Goal: Task Accomplishment & Management: Complete application form

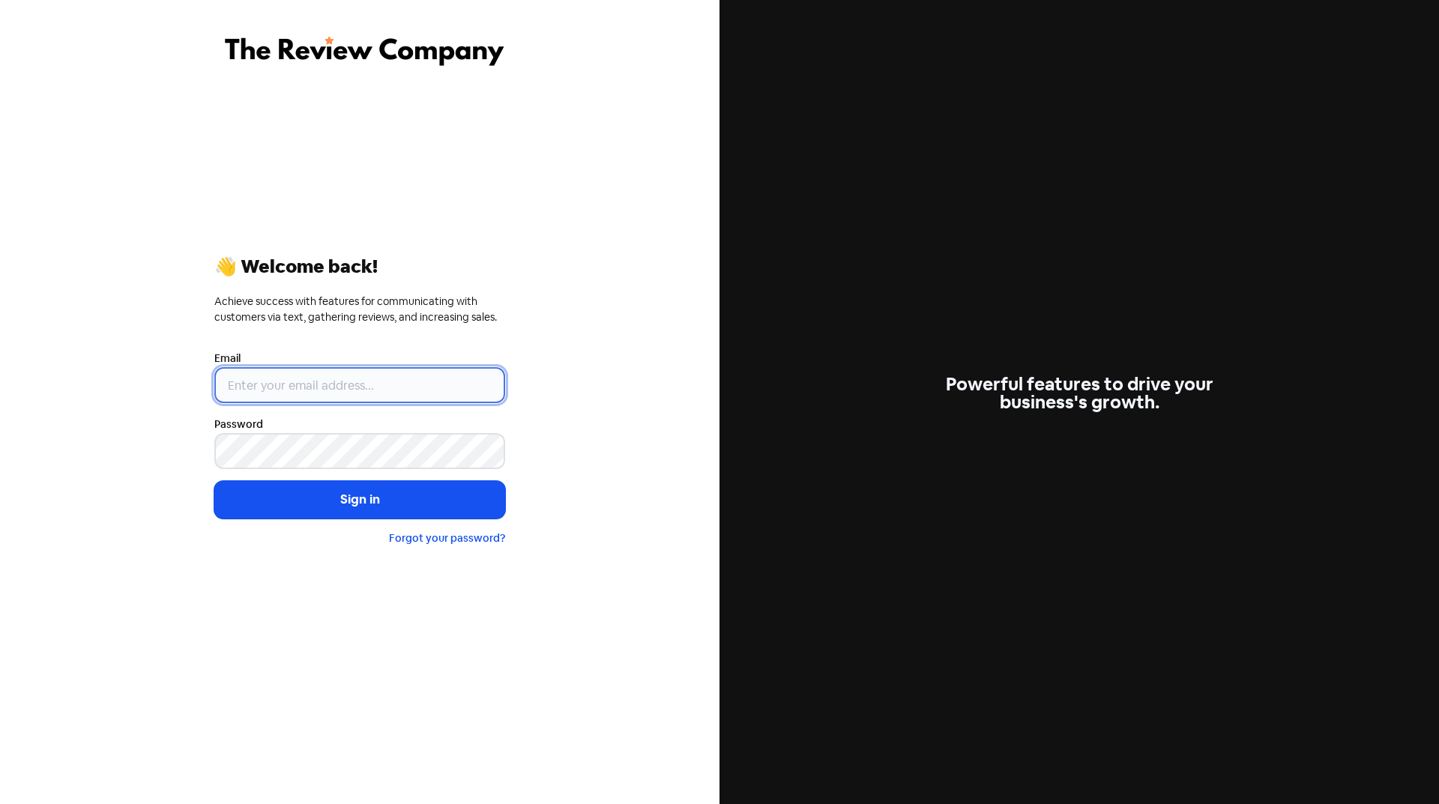
click at [373, 383] on input "email" at bounding box center [359, 385] width 291 height 36
type input "[EMAIL_ADDRESS][DOMAIN_NAME]"
click at [271, 513] on button "Sign in" at bounding box center [359, 499] width 291 height 37
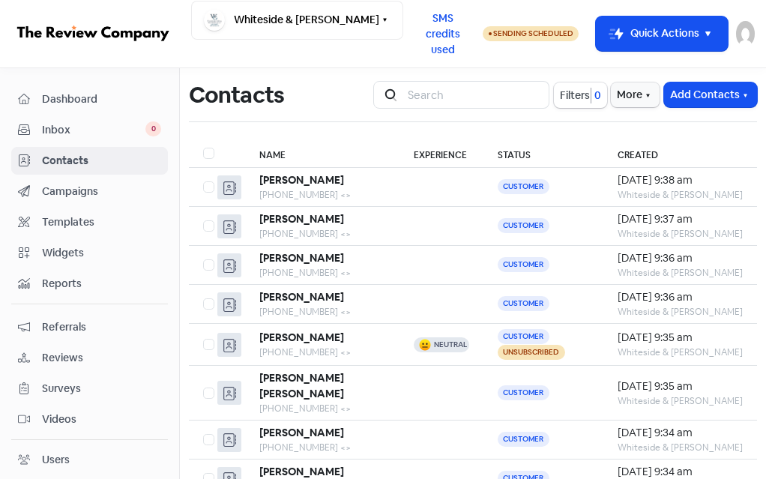
click at [689, 94] on button "Add Contacts" at bounding box center [710, 94] width 93 height 25
click at [629, 123] on button "Add a contact" at bounding box center [676, 126] width 162 height 28
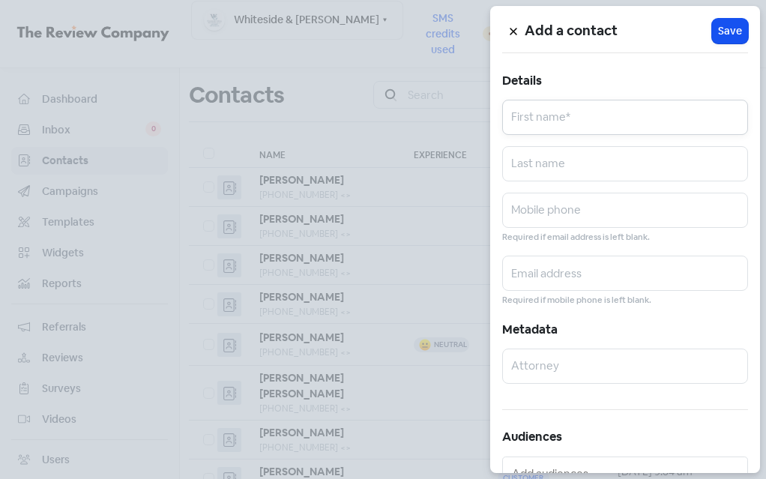
click at [556, 125] on input "text" at bounding box center [625, 117] width 246 height 35
type input "[PERSON_NAME]"
type input "7733146938"
click at [718, 27] on span "Save" at bounding box center [730, 31] width 24 height 16
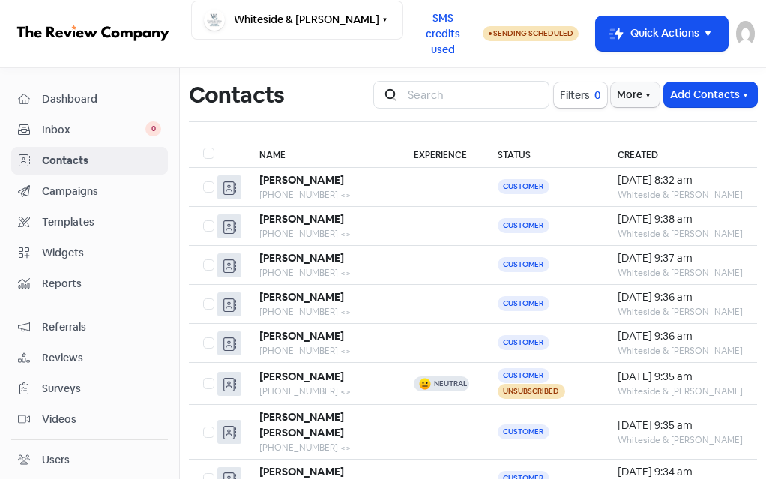
click at [673, 100] on button "Add Contacts" at bounding box center [710, 94] width 93 height 25
click at [658, 122] on button "Add a contact" at bounding box center [676, 126] width 162 height 28
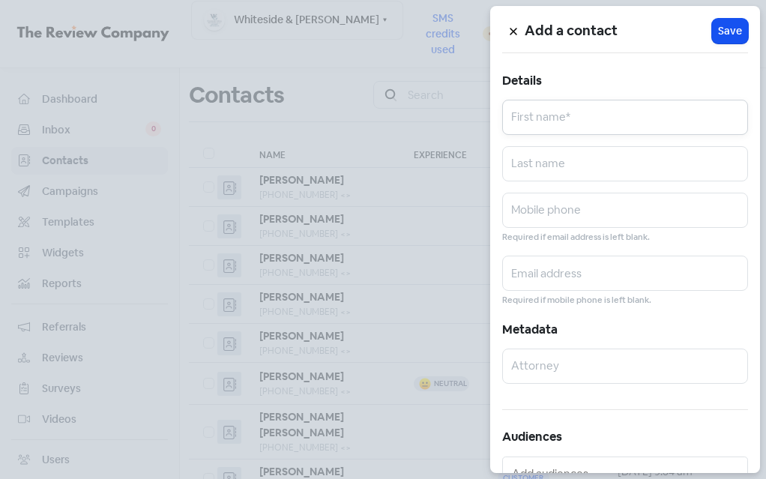
drag, startPoint x: 604, startPoint y: 116, endPoint x: 596, endPoint y: 121, distance: 9.1
click at [600, 116] on input "text" at bounding box center [625, 117] width 246 height 35
type input "[PERSON_NAME]"
click at [657, 169] on input "text" at bounding box center [625, 163] width 246 height 35
type input "C"
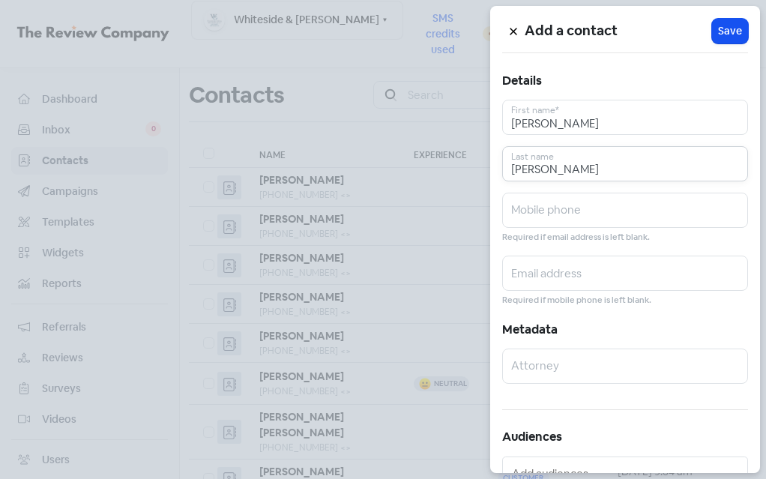
type input "[PERSON_NAME]"
click at [683, 205] on input "text" at bounding box center [625, 210] width 246 height 35
type input "8476124272"
click at [723, 34] on span "Save" at bounding box center [730, 31] width 24 height 16
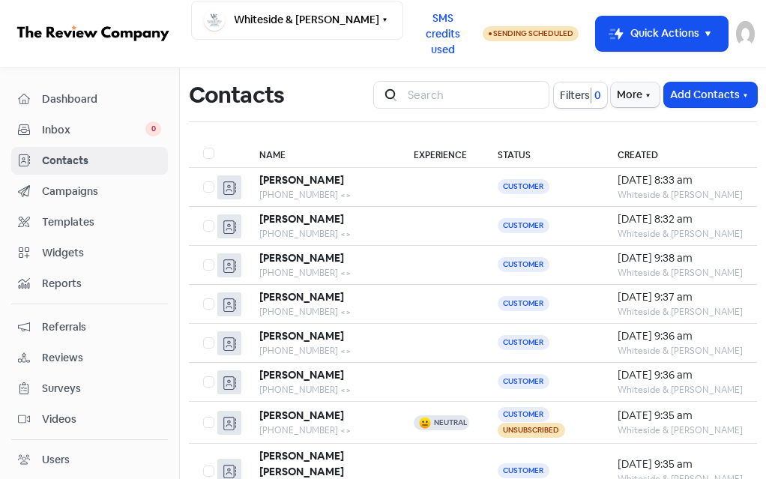
click at [680, 96] on button "Add Contacts" at bounding box center [710, 94] width 93 height 25
click at [628, 130] on button "Add a contact" at bounding box center [676, 126] width 162 height 28
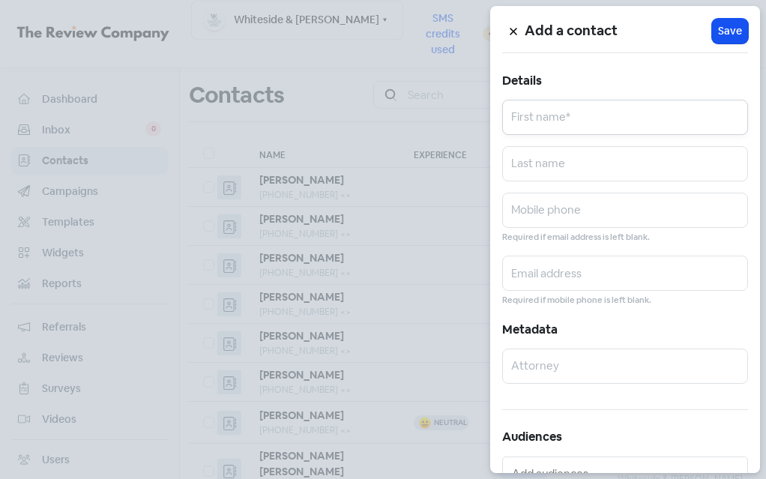
click at [596, 125] on input "text" at bounding box center [625, 117] width 246 height 35
type input "[PERSON_NAME]"
drag, startPoint x: 677, startPoint y: 154, endPoint x: 703, endPoint y: 169, distance: 30.2
click at [677, 154] on input "text" at bounding box center [625, 163] width 246 height 35
type input "[PERSON_NAME]"
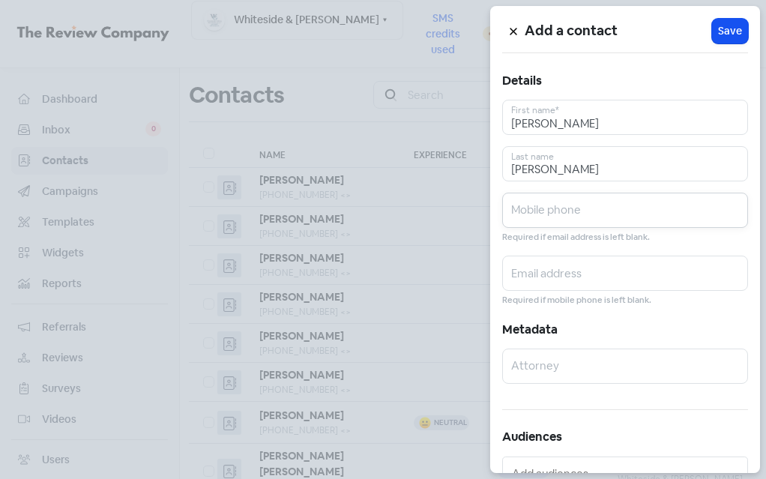
click at [654, 220] on input "text" at bounding box center [625, 210] width 246 height 35
type input "2243929966"
click at [720, 27] on span "Save" at bounding box center [730, 31] width 24 height 16
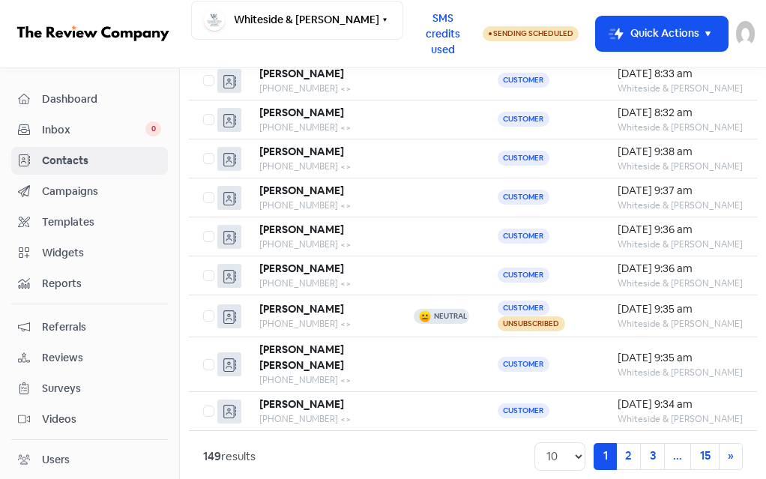
scroll to position [146, 0]
click at [59, 94] on span "Dashboard" at bounding box center [101, 99] width 119 height 16
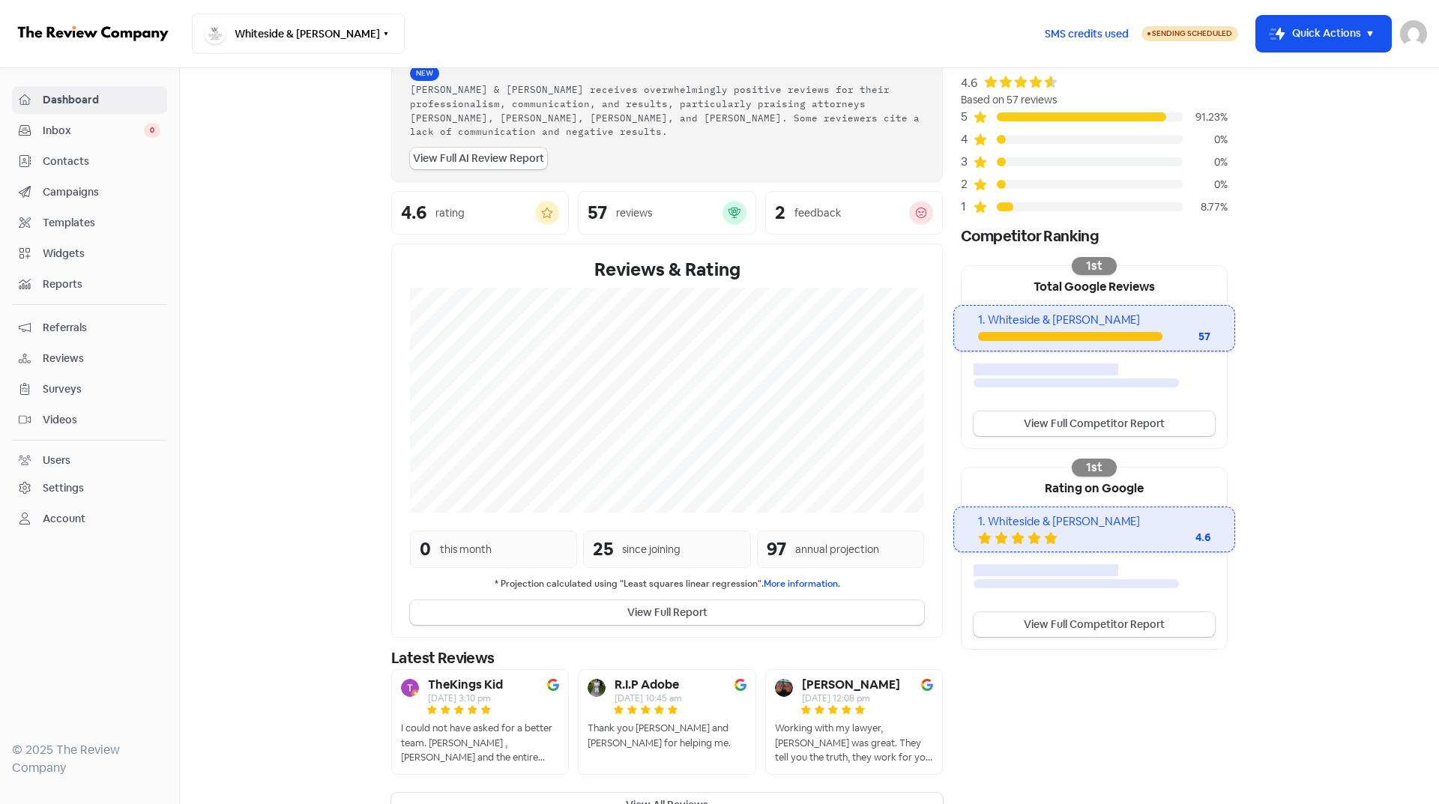
scroll to position [103, 0]
